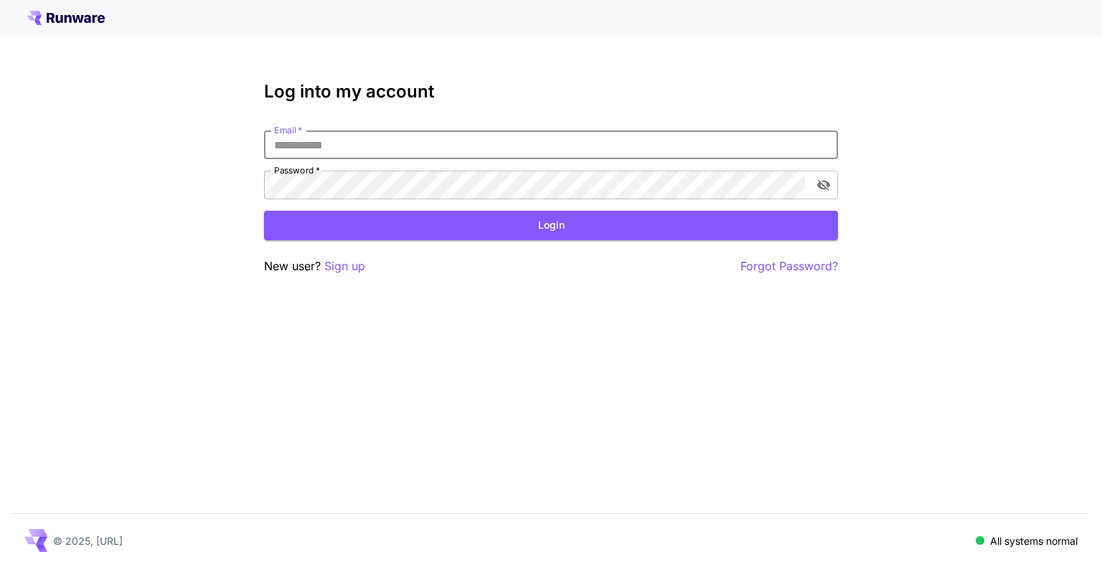
click at [377, 143] on input "Email   *" at bounding box center [551, 145] width 574 height 29
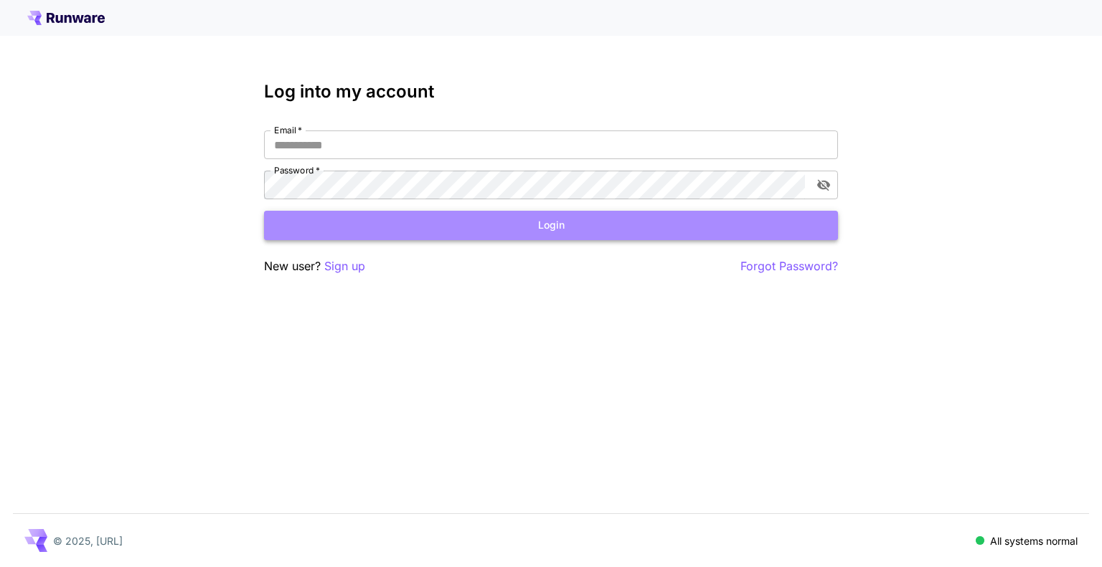
click at [531, 232] on button "Login" at bounding box center [551, 225] width 574 height 29
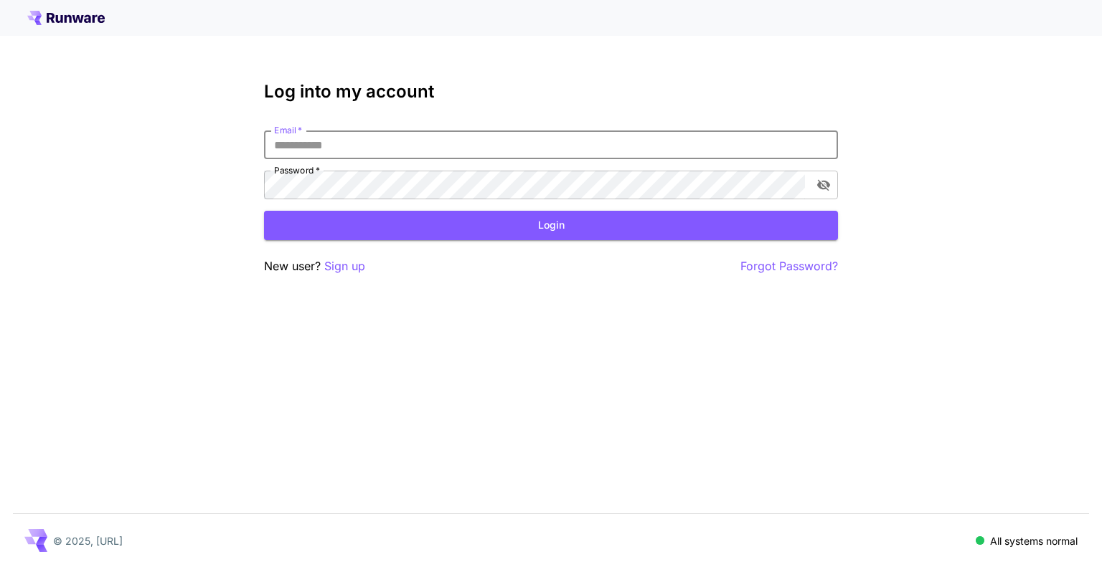
click at [355, 136] on input "Email   *" at bounding box center [551, 145] width 574 height 29
type input "**********"
click at [459, 224] on button "Login" at bounding box center [551, 225] width 574 height 29
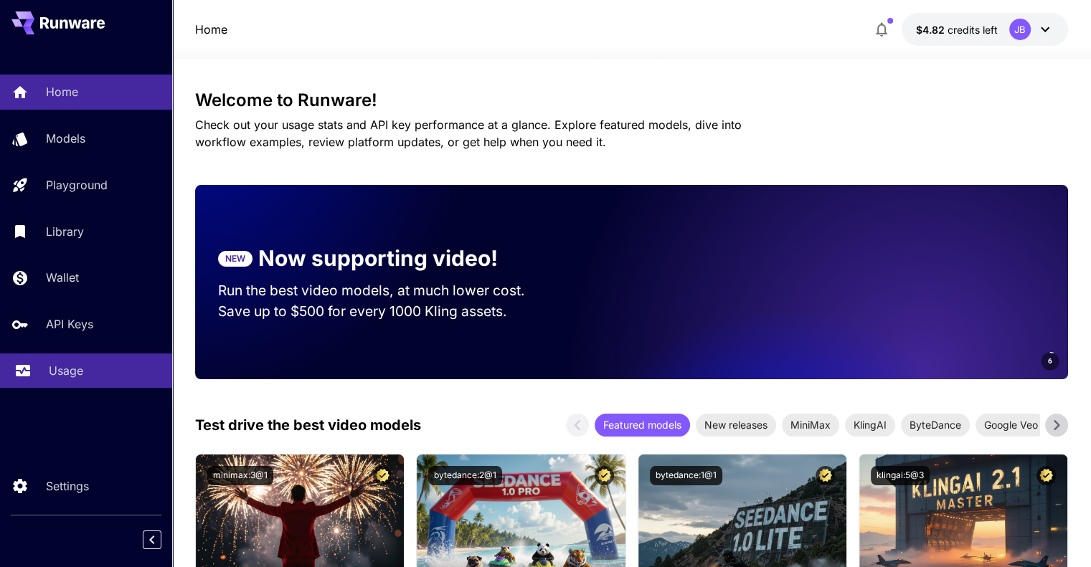
click at [51, 379] on p "Usage" at bounding box center [66, 370] width 34 height 17
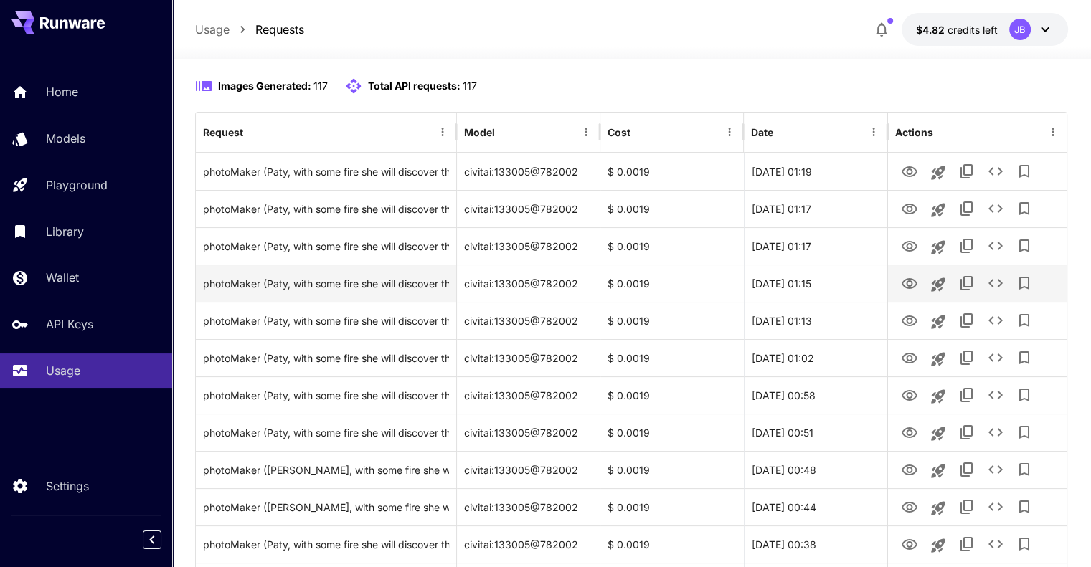
scroll to position [143, 0]
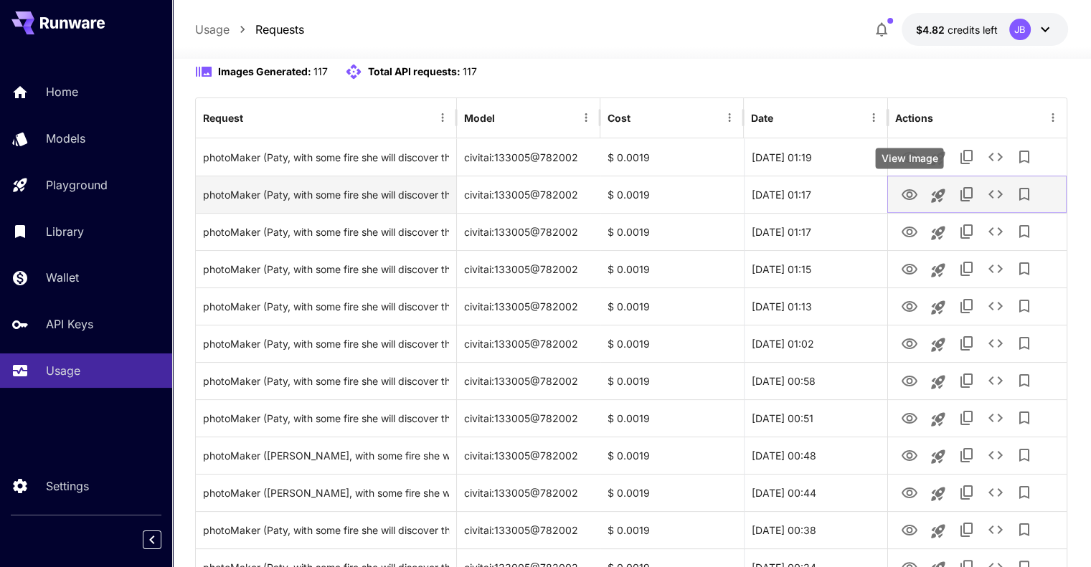
click at [912, 198] on icon "View Image" at bounding box center [910, 194] width 16 height 11
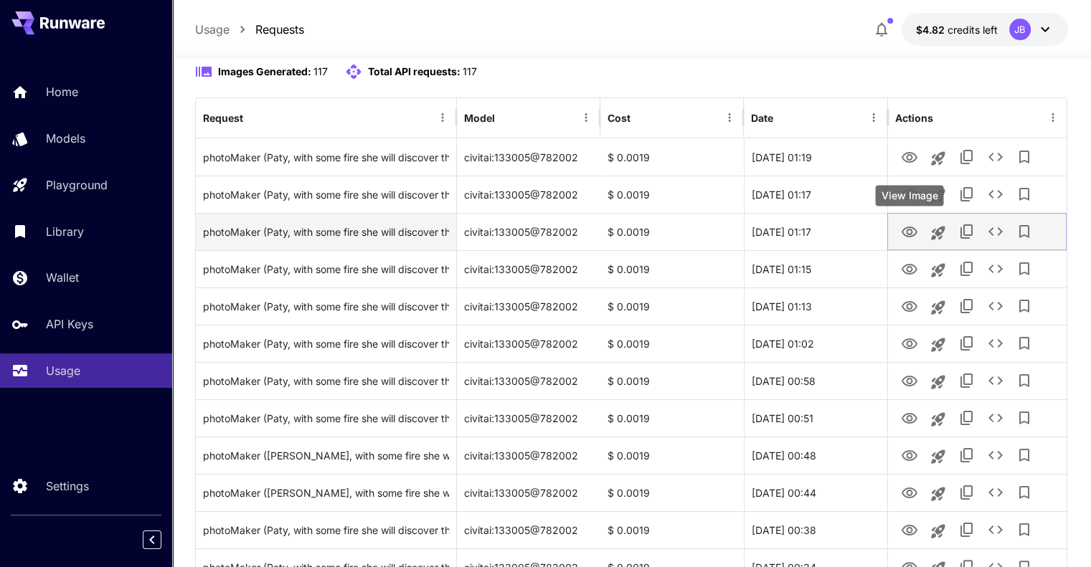
click at [911, 237] on icon "View Image" at bounding box center [909, 232] width 17 height 17
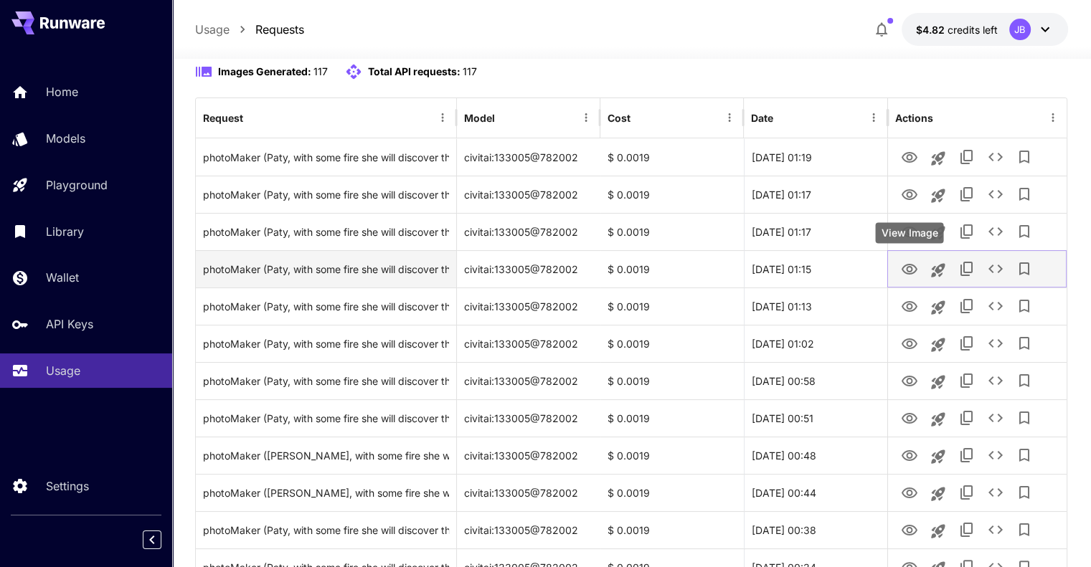
click at [905, 270] on icon "View Image" at bounding box center [909, 269] width 17 height 17
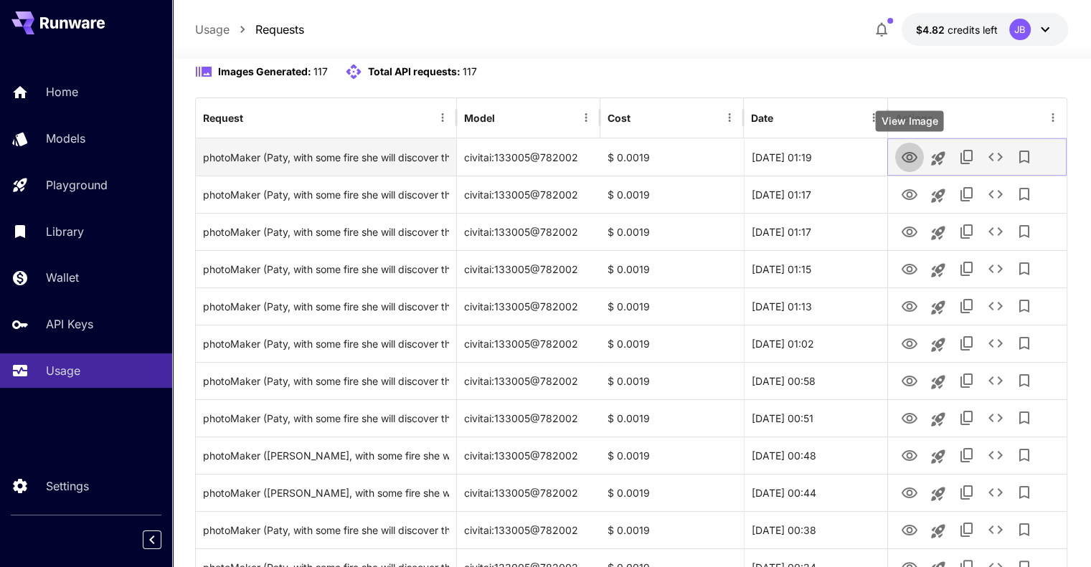
click at [908, 159] on icon "View Image" at bounding box center [910, 157] width 16 height 11
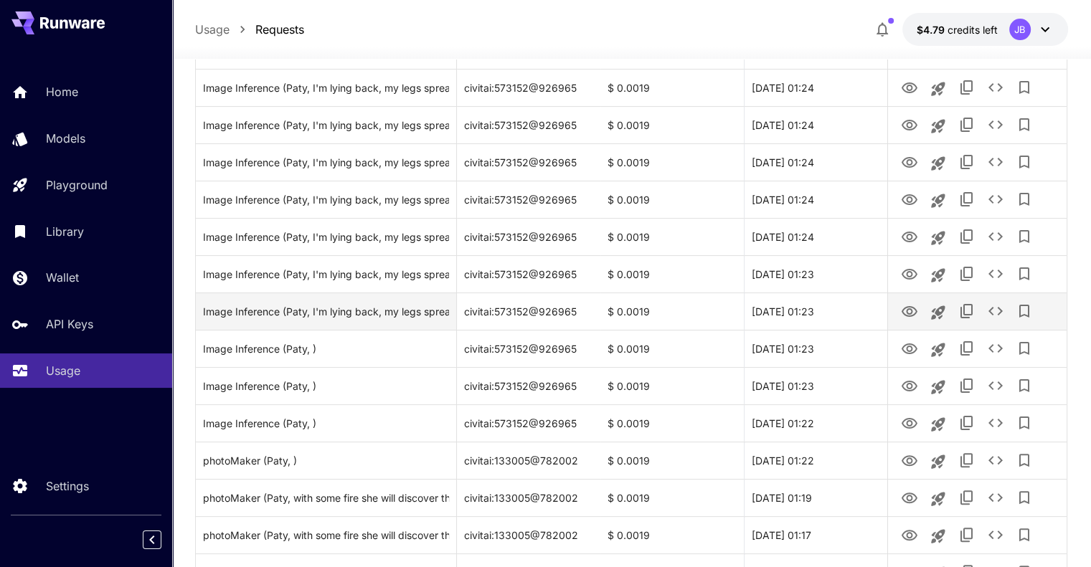
scroll to position [72, 0]
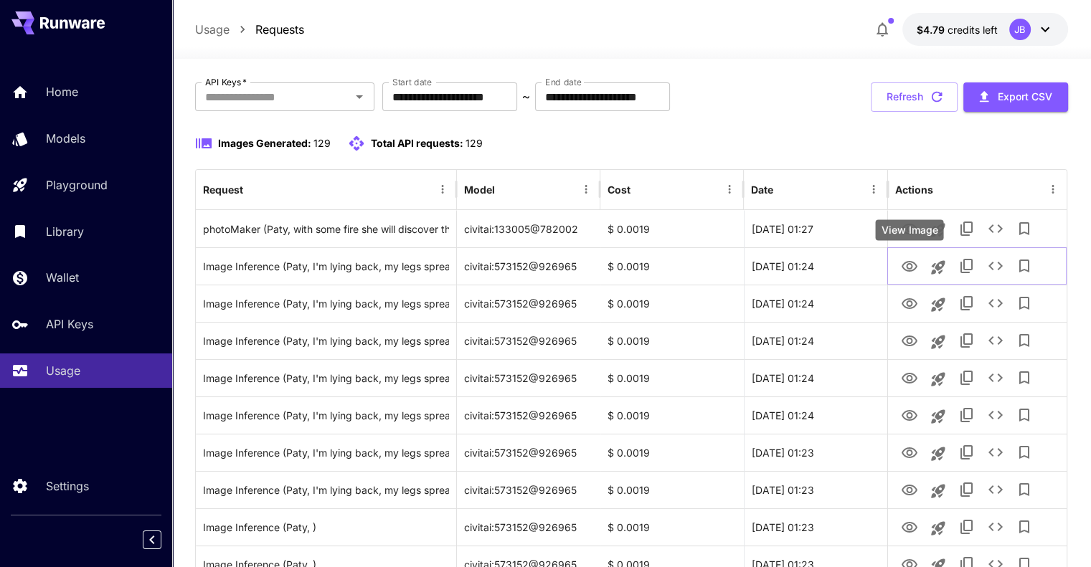
click at [915, 228] on div "View Image" at bounding box center [909, 229] width 68 height 21
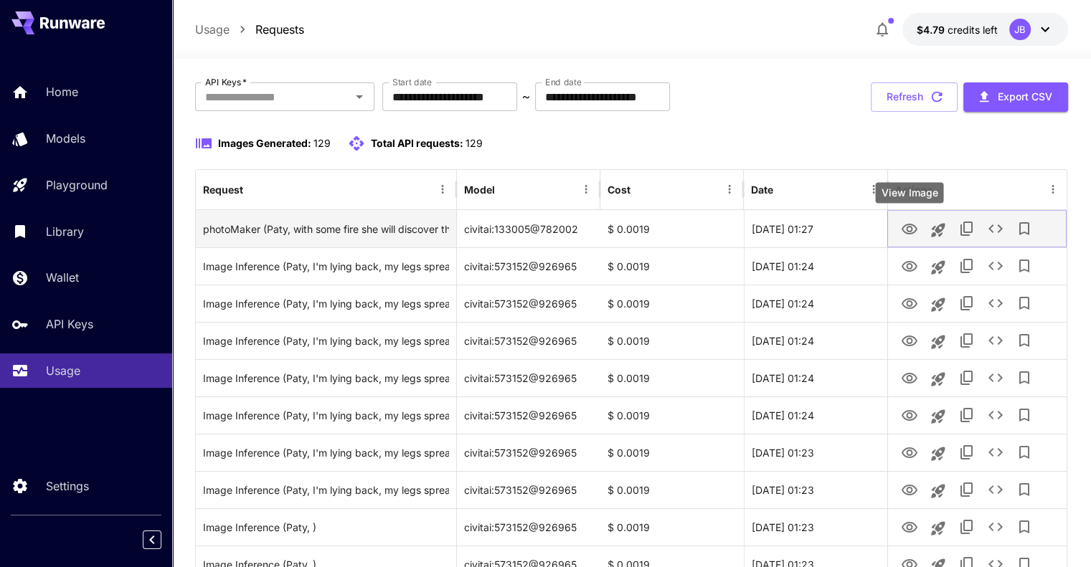
click at [904, 224] on icon "View Image" at bounding box center [909, 229] width 17 height 17
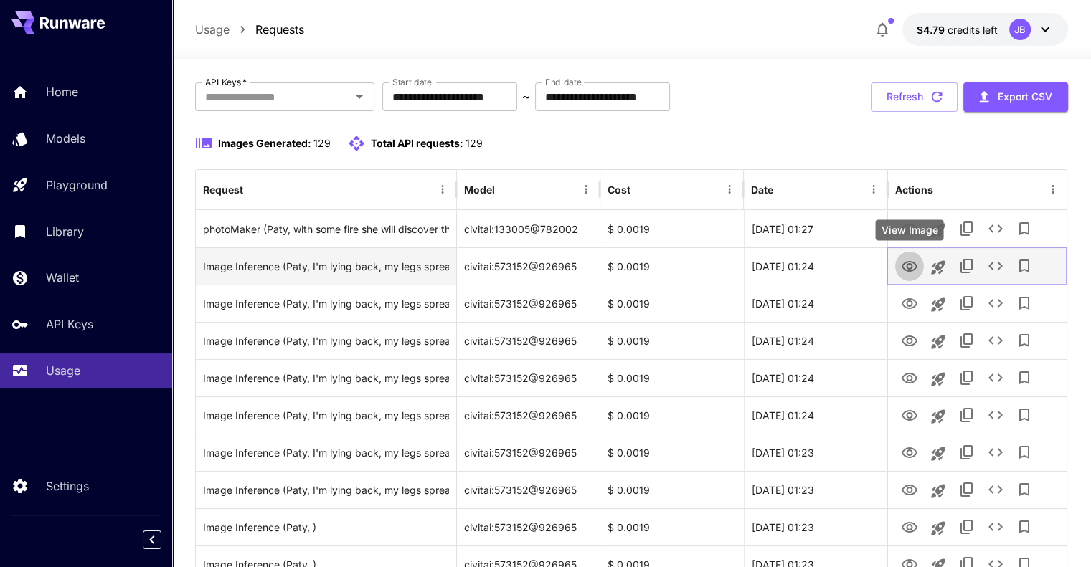
click at [912, 261] on icon "View Image" at bounding box center [910, 266] width 16 height 11
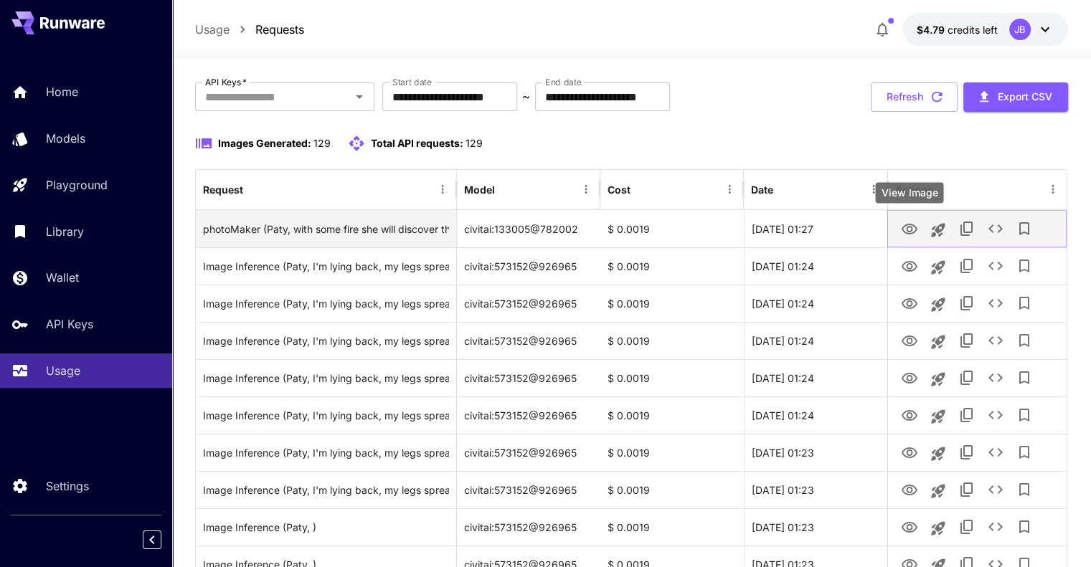
click at [904, 231] on icon "View Image" at bounding box center [910, 229] width 16 height 11
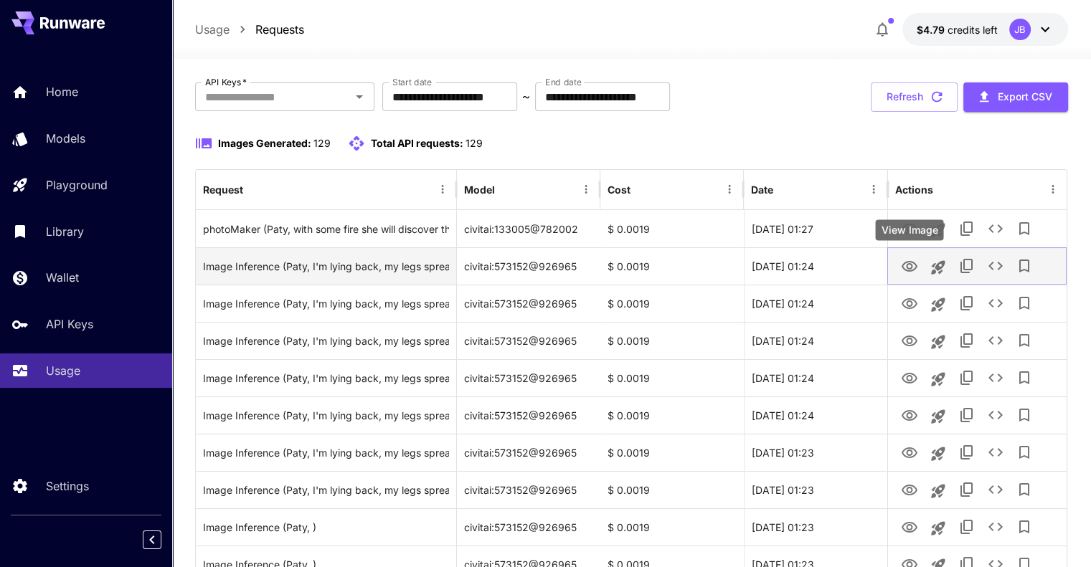
click at [907, 262] on icon "View Image" at bounding box center [910, 266] width 16 height 11
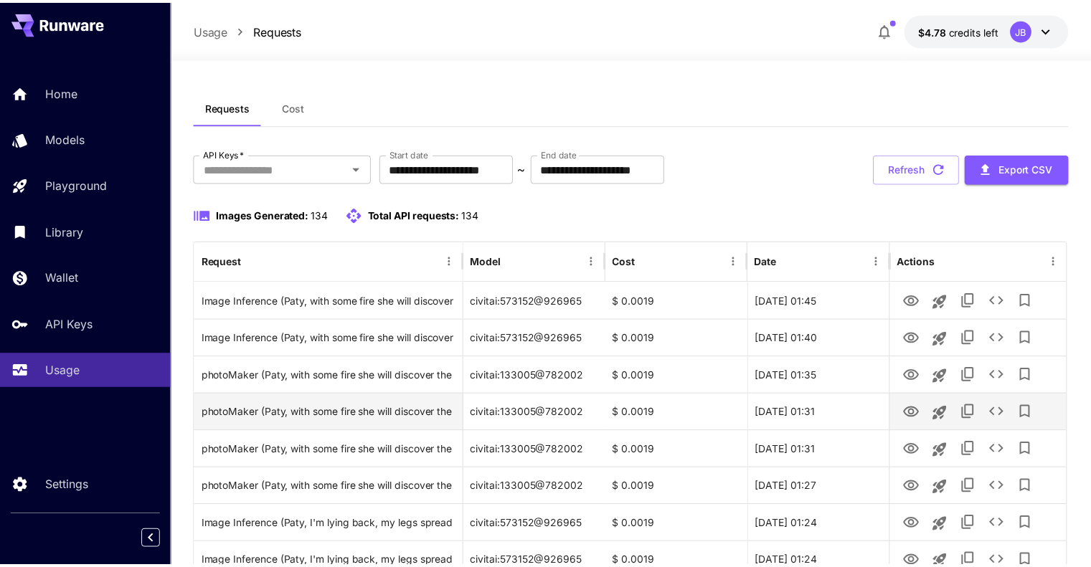
scroll to position [72, 0]
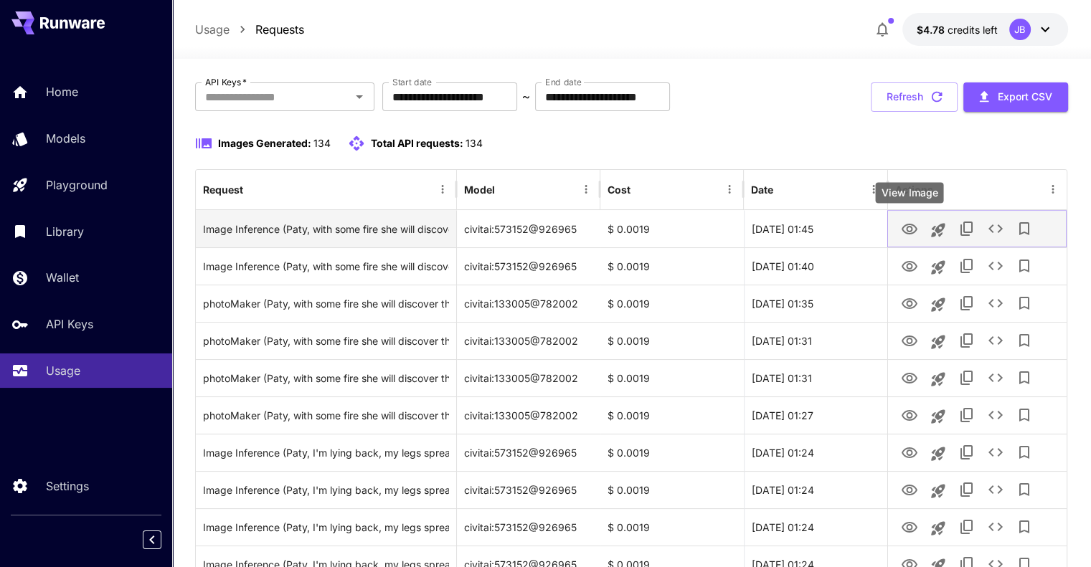
click at [910, 228] on icon "View Image" at bounding box center [909, 229] width 17 height 17
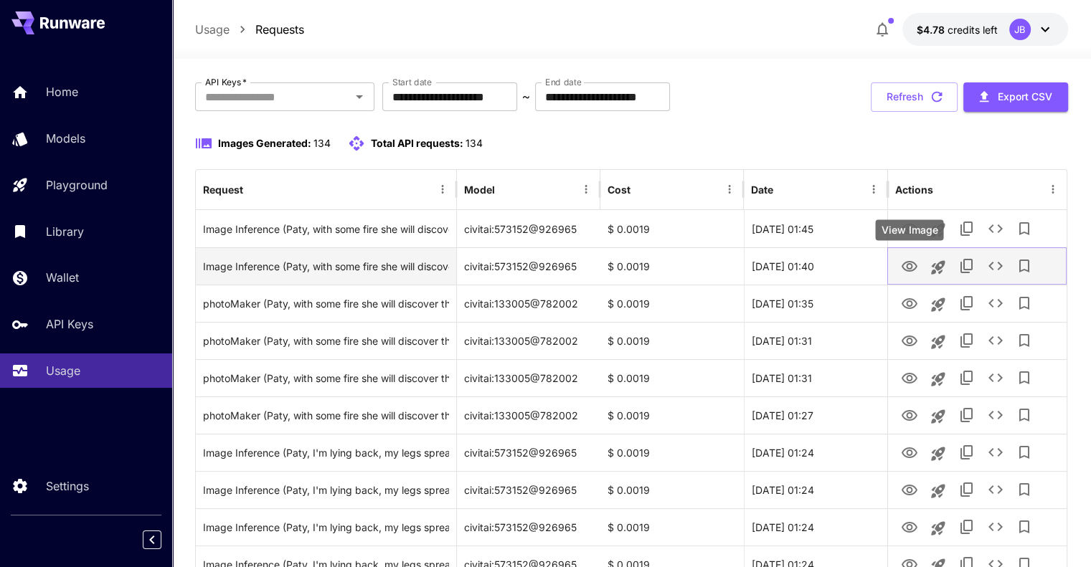
click at [914, 266] on icon "View Image" at bounding box center [909, 266] width 17 height 17
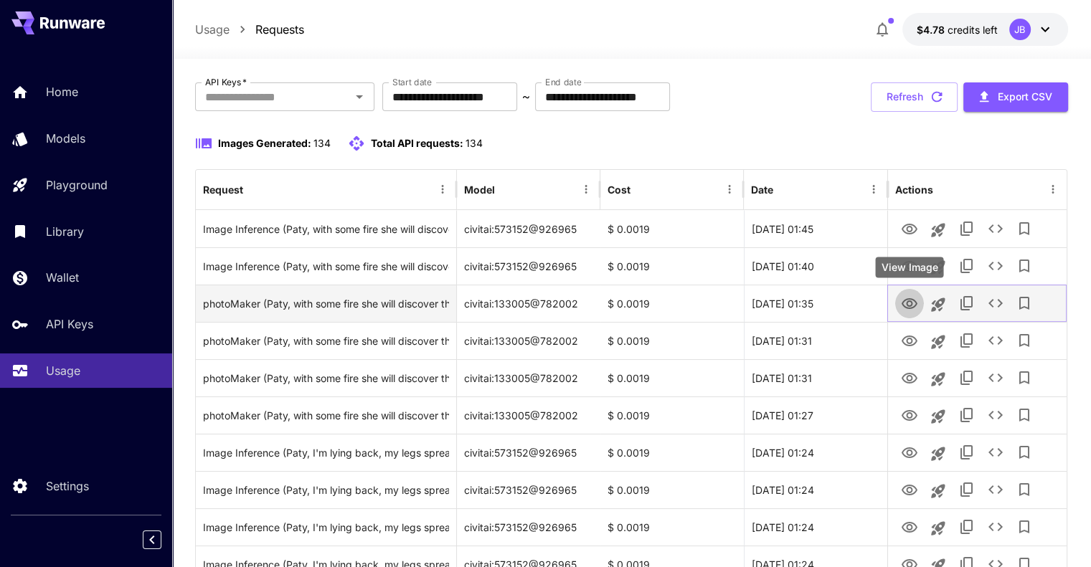
click at [907, 303] on icon "View Image" at bounding box center [910, 303] width 16 height 11
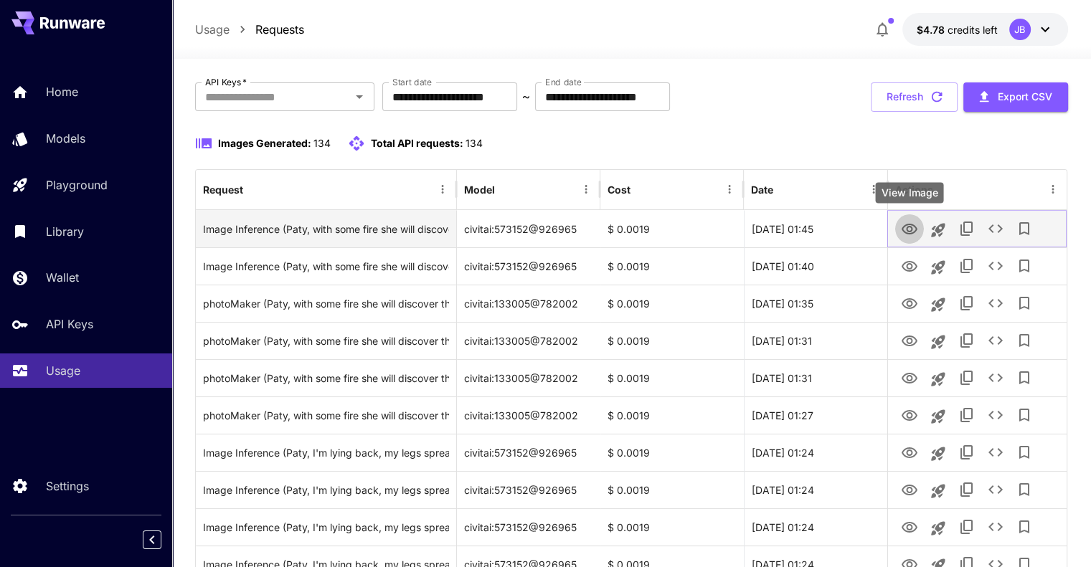
click at [907, 229] on icon "View Image" at bounding box center [910, 229] width 16 height 11
